Goal: Information Seeking & Learning: Understand process/instructions

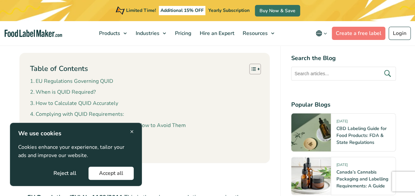
drag, startPoint x: 0, startPoint y: 0, endPoint x: 133, endPoint y: 129, distance: 185.3
click at [133, 127] on span "×" at bounding box center [132, 131] width 4 height 9
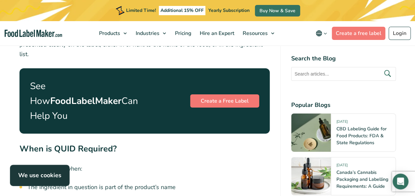
scroll to position [1146, 0]
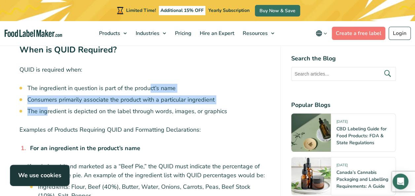
drag, startPoint x: 47, startPoint y: 87, endPoint x: 148, endPoint y: 70, distance: 103.1
click at [148, 84] on ul "The ingredient in question is part of the product’s name Consumers primarily as…" at bounding box center [148, 100] width 242 height 32
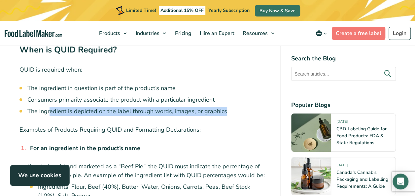
drag, startPoint x: 49, startPoint y: 94, endPoint x: 226, endPoint y: 92, distance: 177.5
click at [226, 107] on li "The ingredient is depicted on the label through words, images, or graphics" at bounding box center [148, 111] width 242 height 9
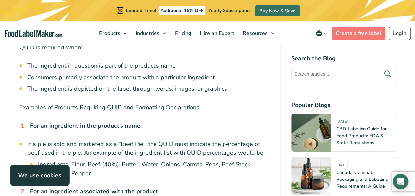
scroll to position [1179, 0]
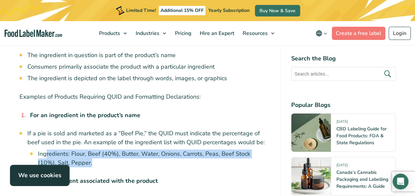
drag, startPoint x: 54, startPoint y: 144, endPoint x: 150, endPoint y: 146, distance: 96.0
click at [150, 149] on li "Ingredients: Flour, Beef (40%), Butter, Water, Onions, Carrots, Peas, Beef Stoc…" at bounding box center [154, 158] width 232 height 18
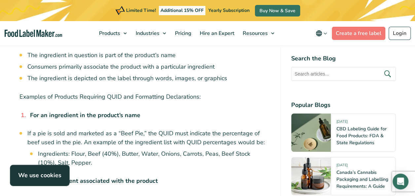
drag, startPoint x: 150, startPoint y: 146, endPoint x: 130, endPoint y: 151, distance: 20.6
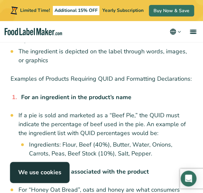
scroll to position [1311, 0]
